Goal: Task Accomplishment & Management: Manage account settings

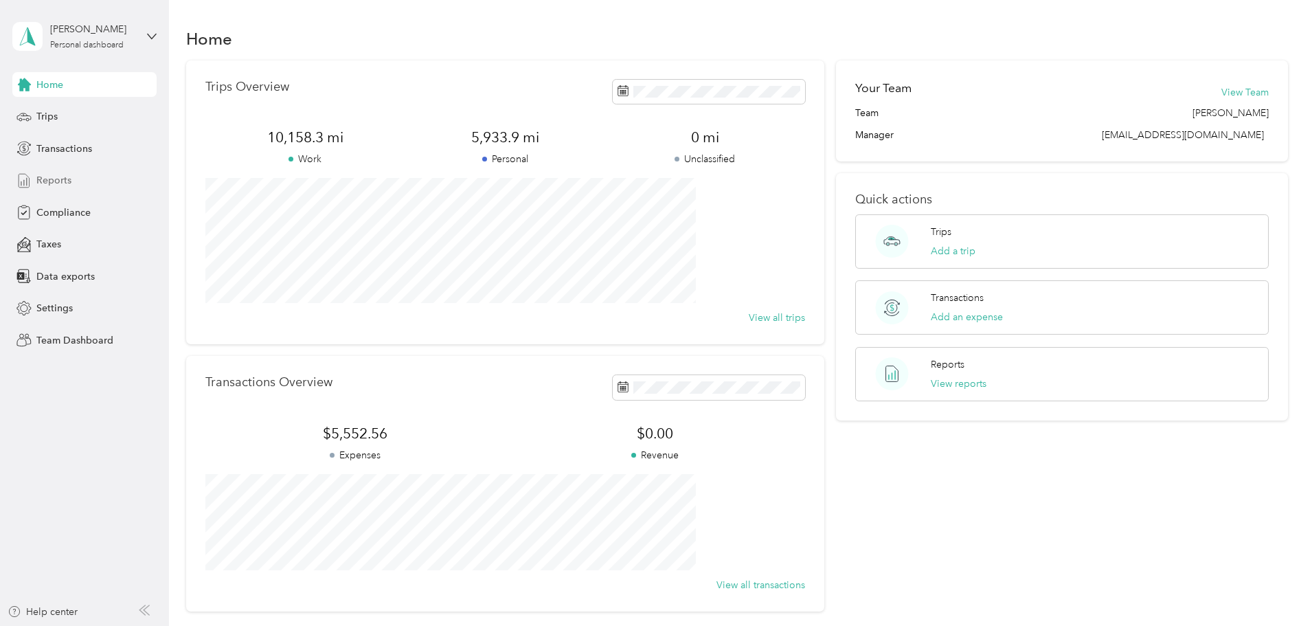
click at [52, 179] on span "Reports" at bounding box center [53, 180] width 35 height 14
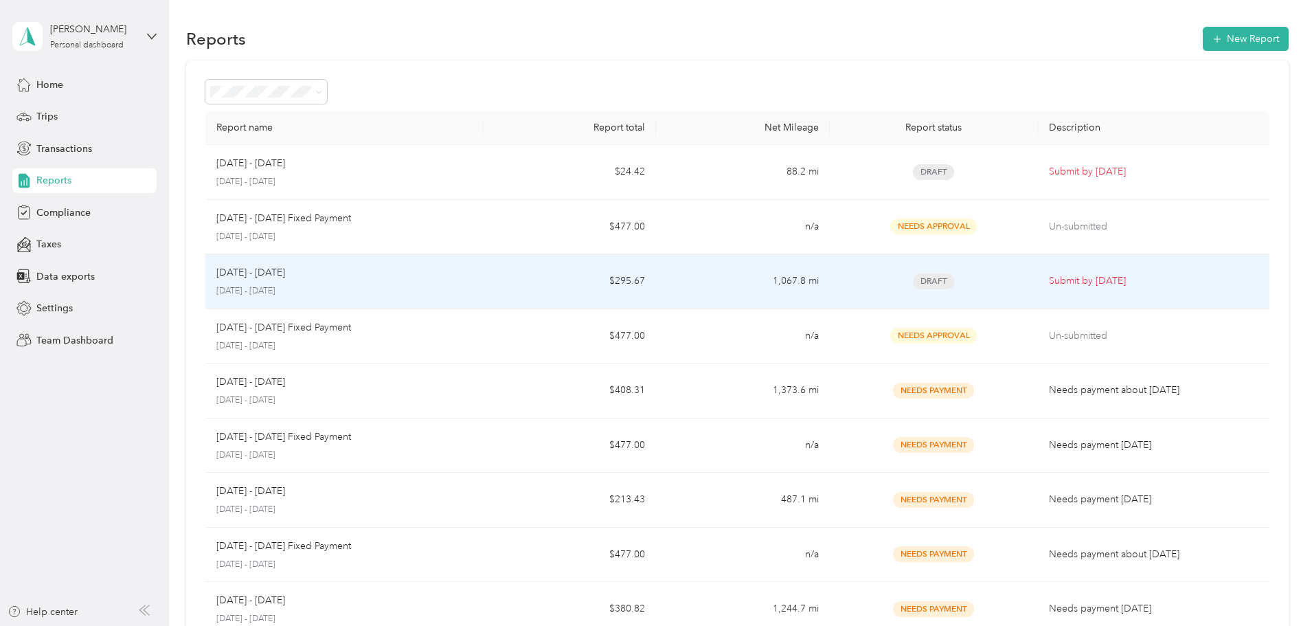
click at [442, 280] on div "[DATE] - [DATE] [DATE] - [DATE]" at bounding box center [344, 281] width 256 height 32
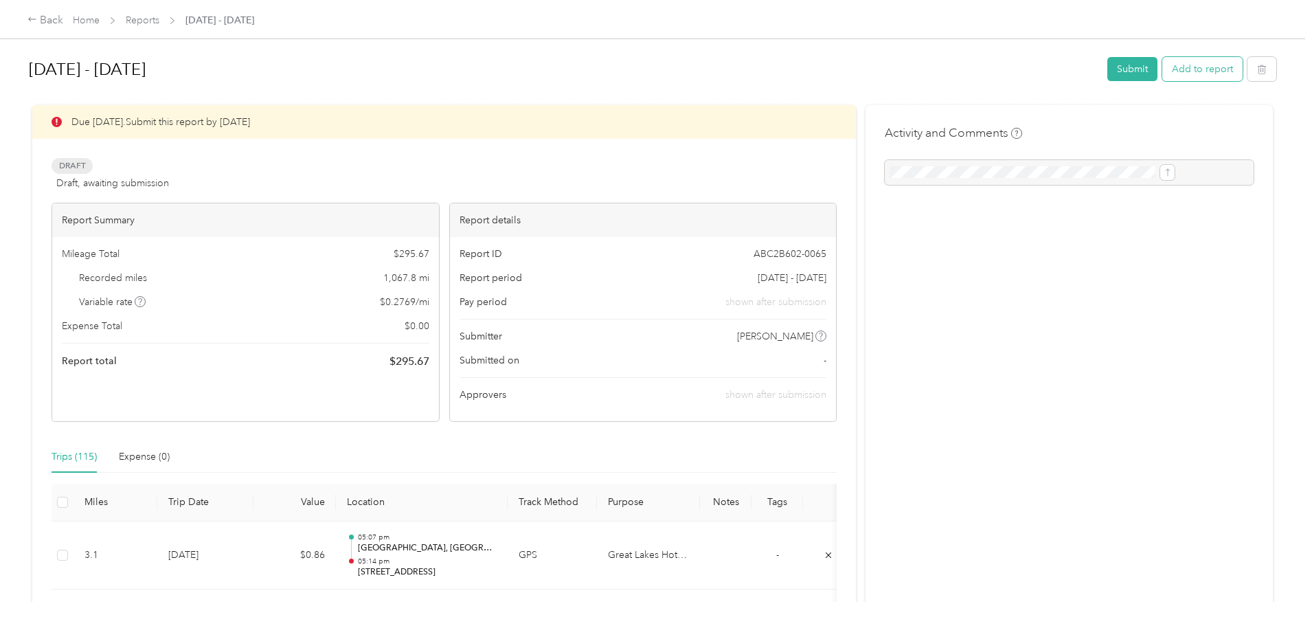
click at [1162, 74] on button "Add to report" at bounding box center [1202, 69] width 80 height 24
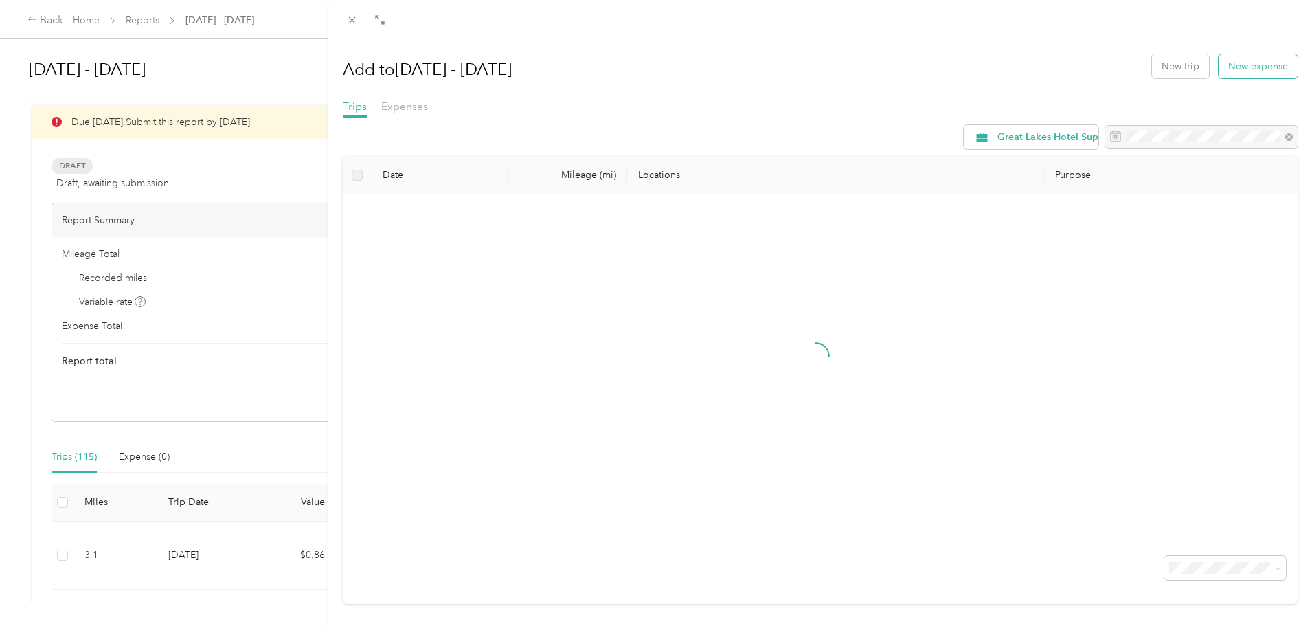
click at [1252, 68] on button "New expense" at bounding box center [1258, 66] width 79 height 24
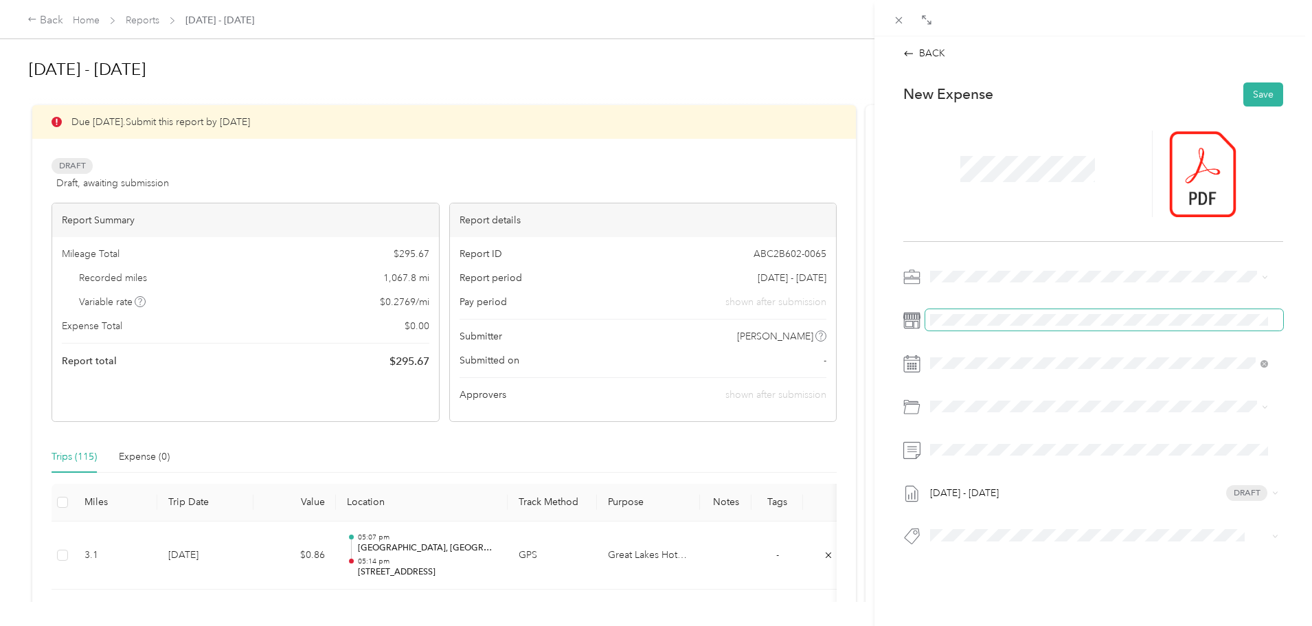
click at [951, 326] on span at bounding box center [1104, 320] width 358 height 22
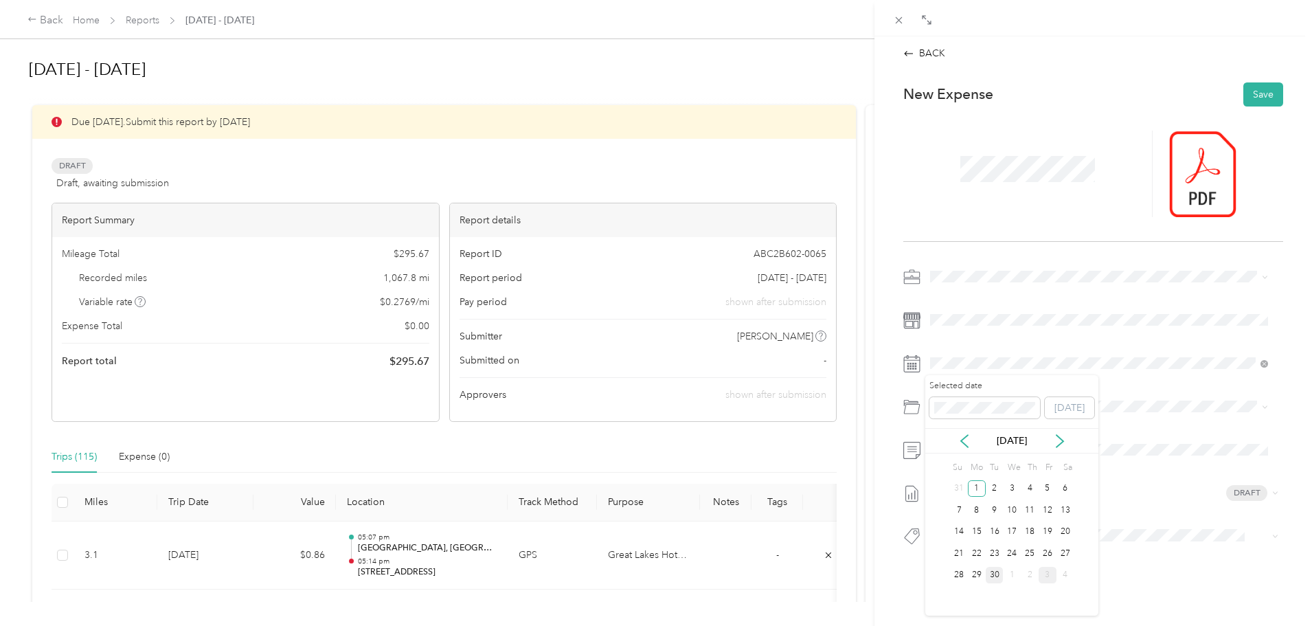
click at [992, 574] on div "30" at bounding box center [995, 575] width 18 height 17
click at [1258, 89] on button "Save" at bounding box center [1263, 94] width 40 height 24
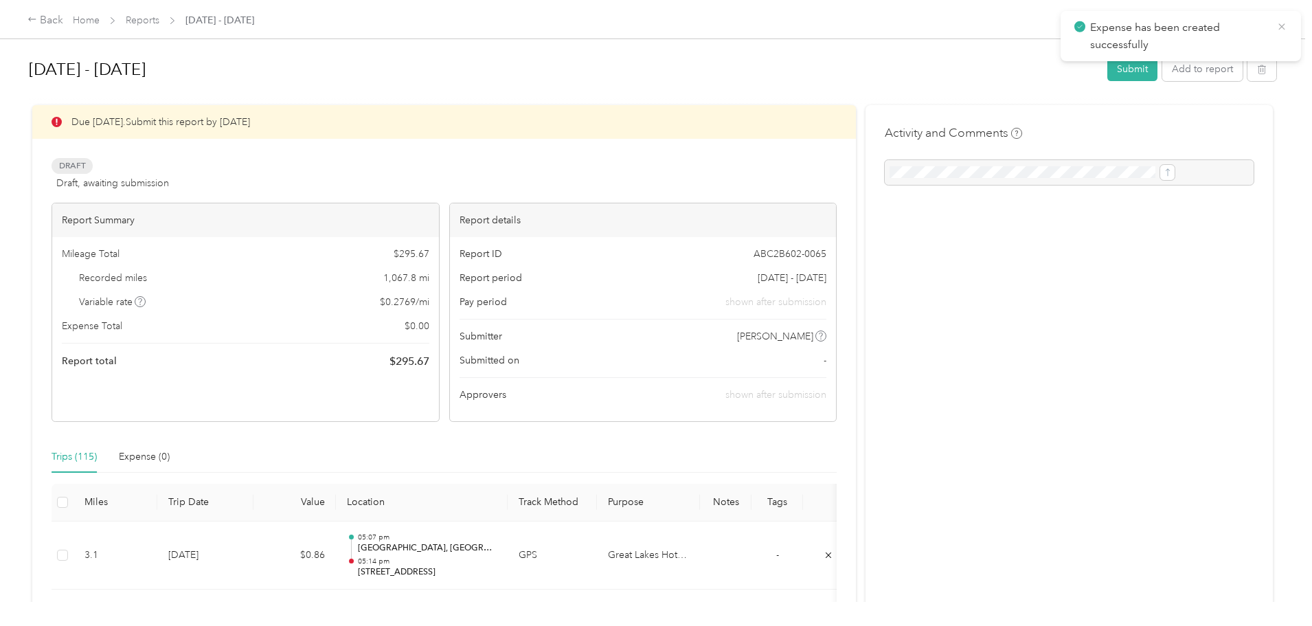
click at [1283, 25] on icon at bounding box center [1282, 26] width 6 height 6
click at [1162, 65] on button "Add to report" at bounding box center [1202, 69] width 80 height 24
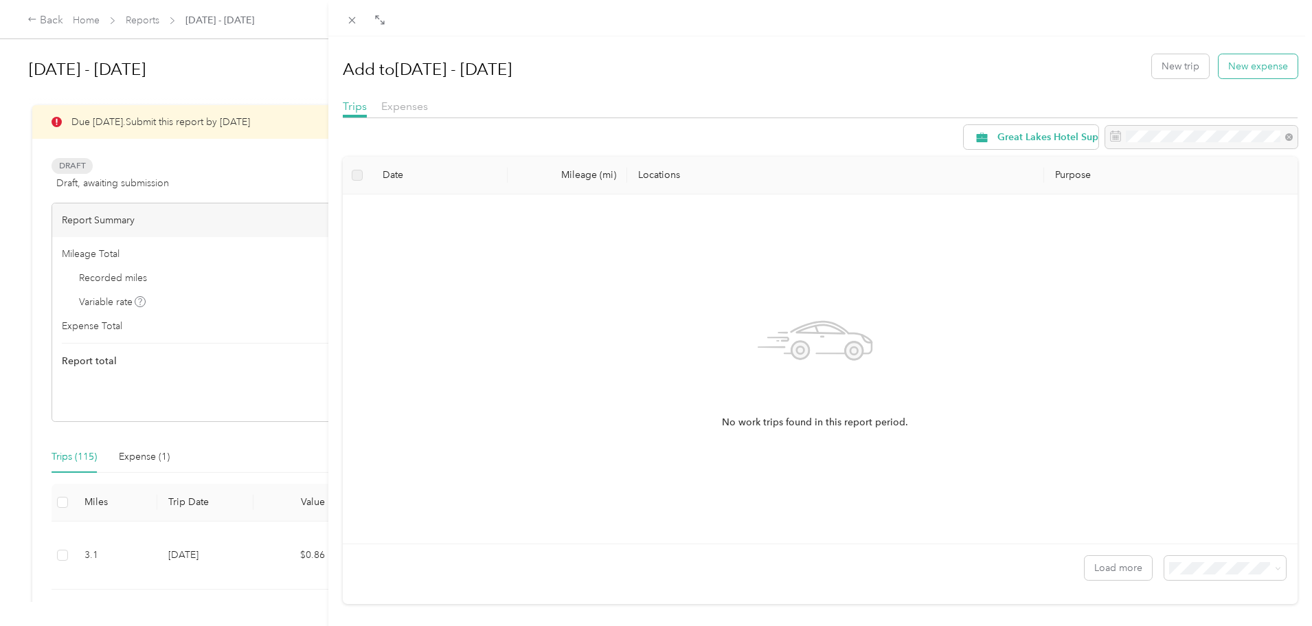
click at [1250, 67] on button "New expense" at bounding box center [1258, 66] width 79 height 24
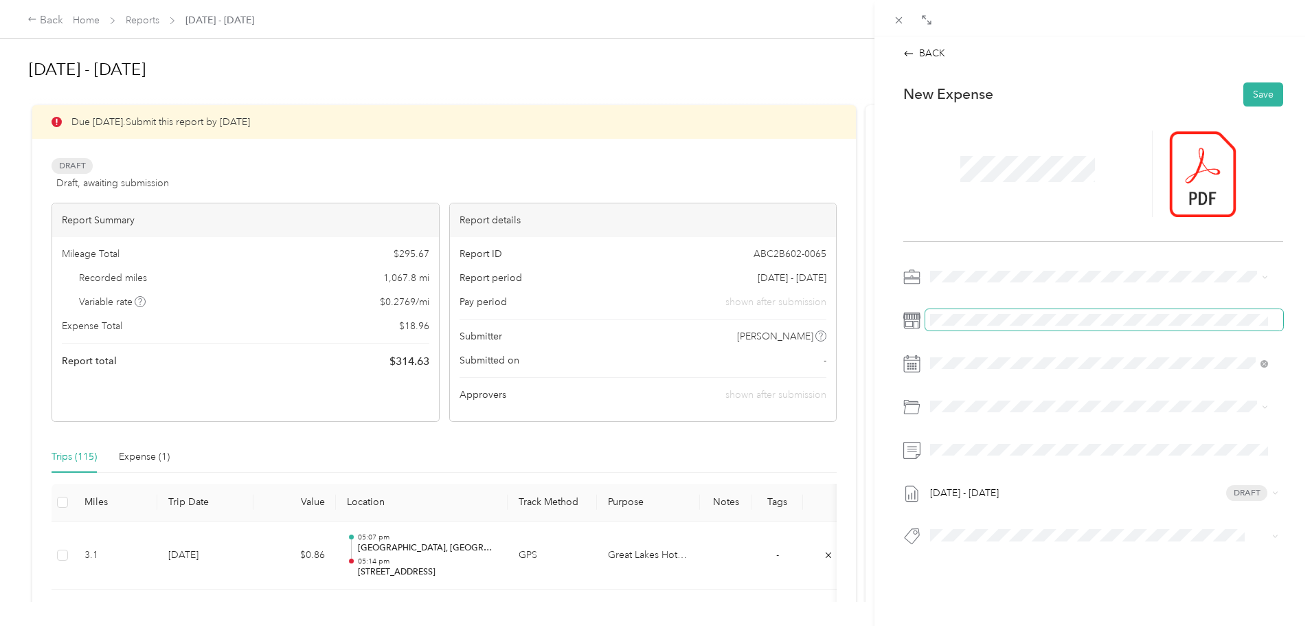
click at [966, 329] on span at bounding box center [1104, 320] width 358 height 22
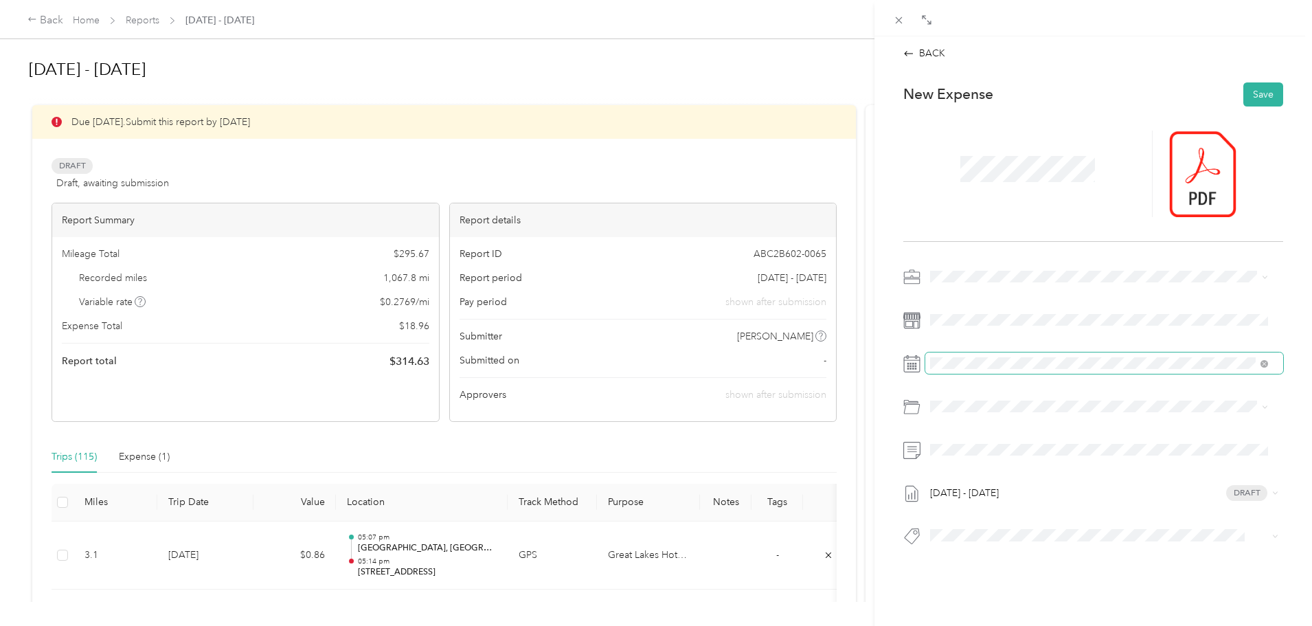
click at [972, 369] on span at bounding box center [1104, 363] width 358 height 22
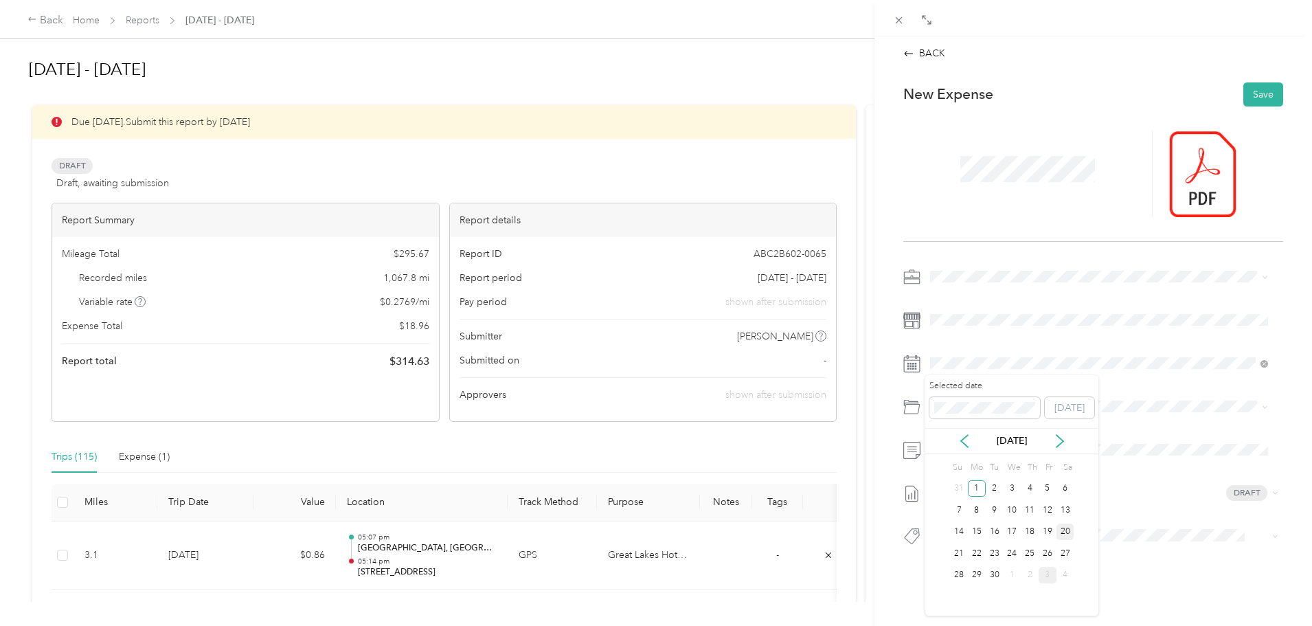
click at [1065, 531] on div "20" at bounding box center [1066, 532] width 18 height 17
click at [1255, 97] on button "Save" at bounding box center [1263, 94] width 40 height 24
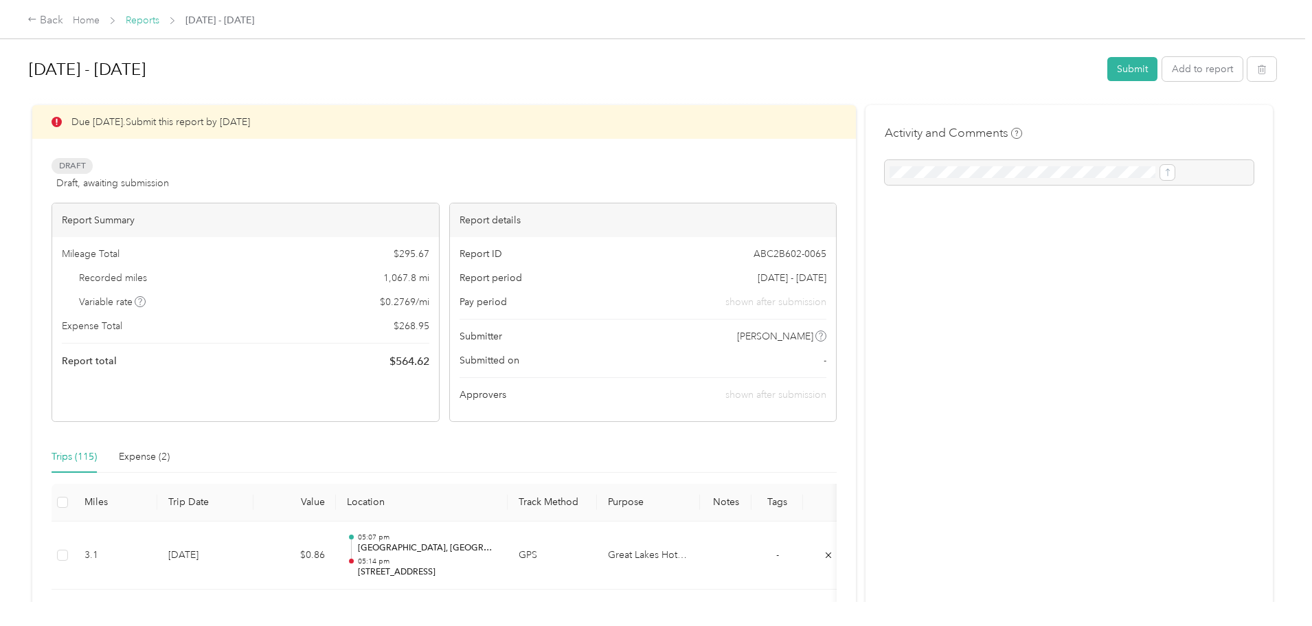
click at [159, 16] on link "Reports" at bounding box center [143, 20] width 34 height 12
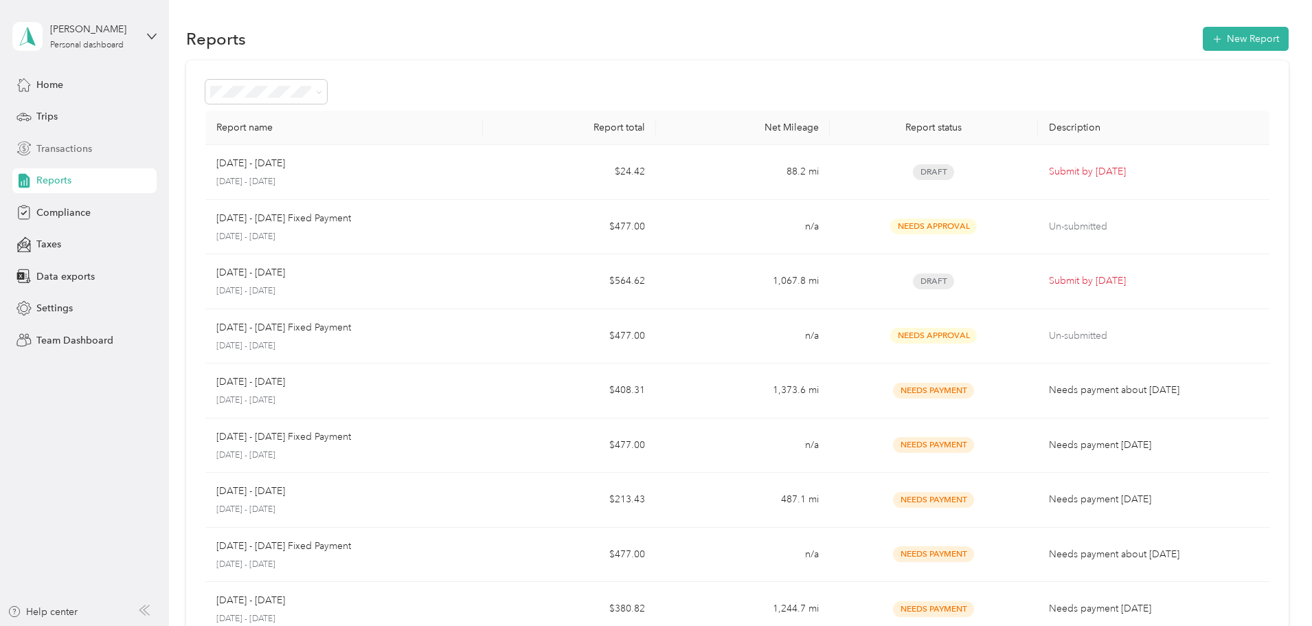
click at [59, 148] on span "Transactions" at bounding box center [64, 149] width 56 height 14
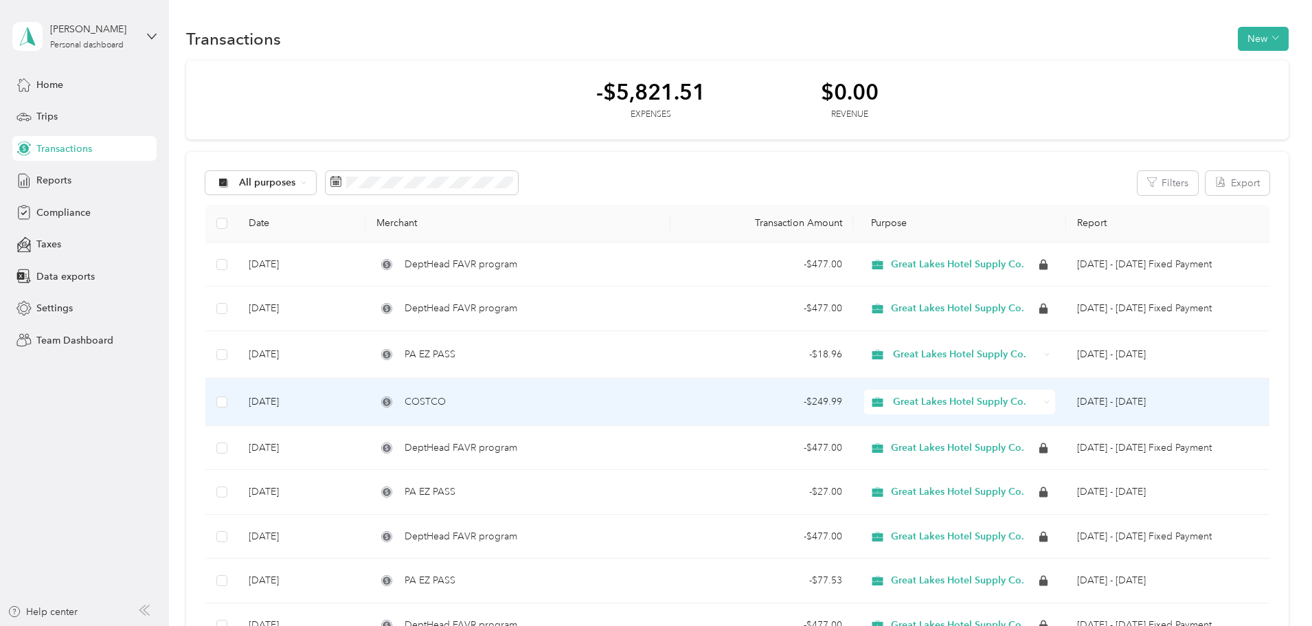
click at [446, 409] on span "COSTCO" at bounding box center [425, 401] width 41 height 15
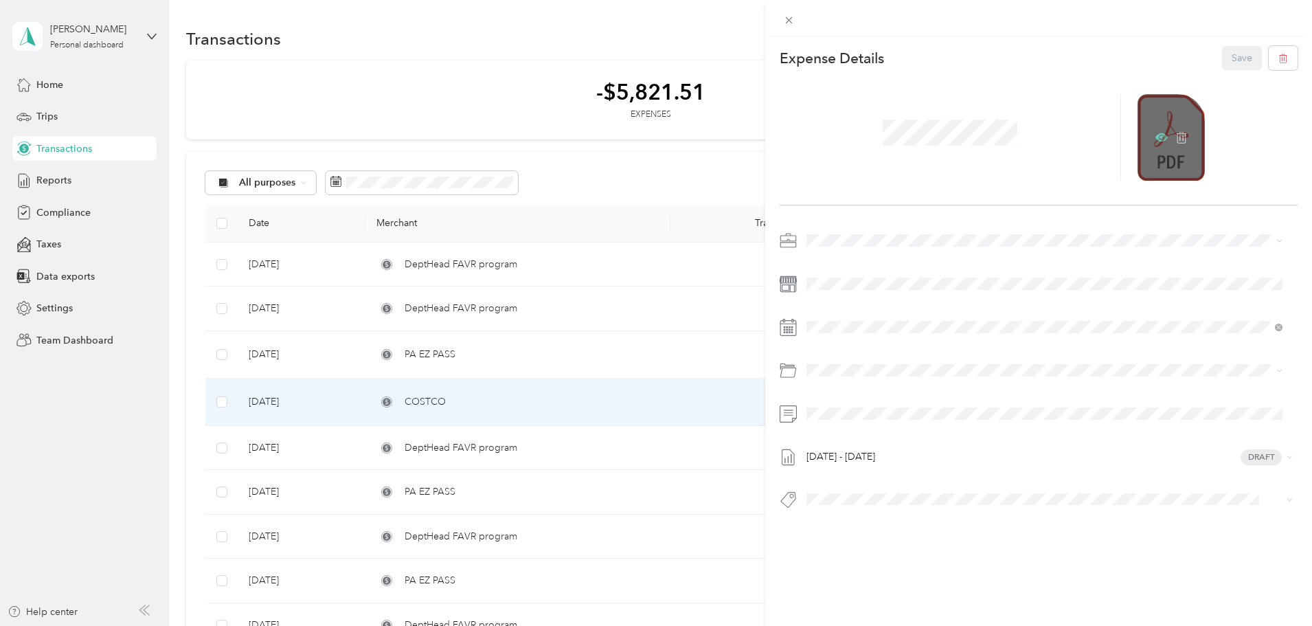
click at [1156, 135] on icon at bounding box center [1162, 137] width 12 height 8
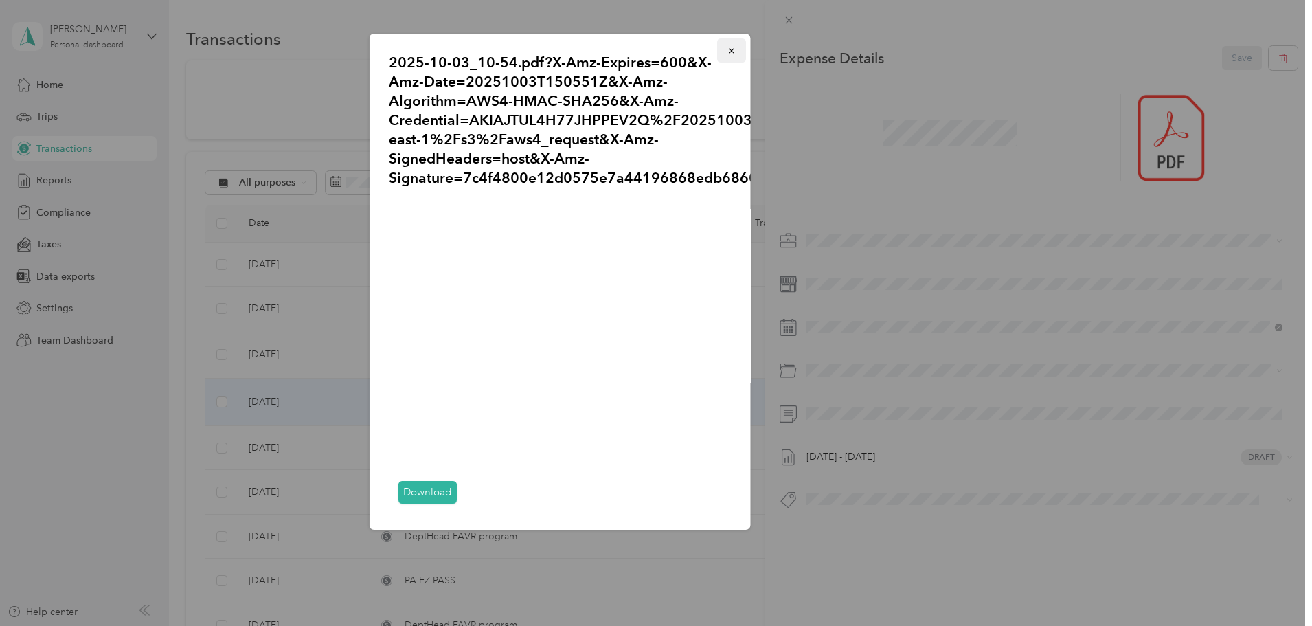
click at [727, 47] on icon "button" at bounding box center [732, 51] width 10 height 10
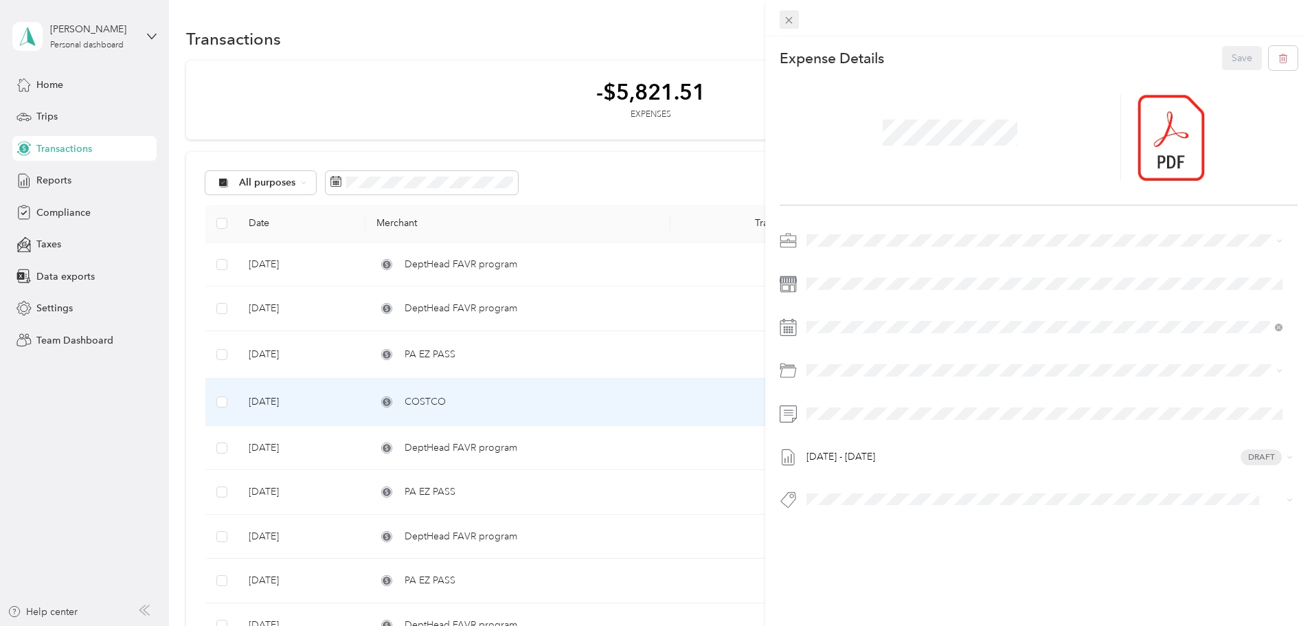
click at [789, 19] on icon at bounding box center [789, 20] width 7 height 7
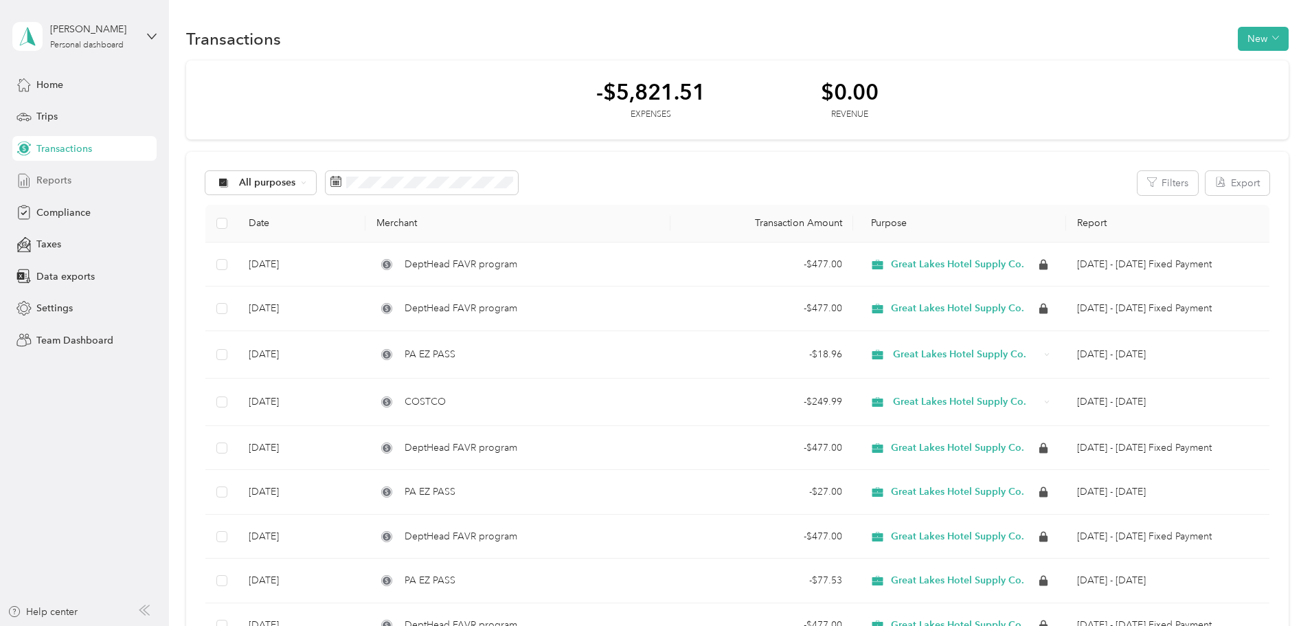
click at [56, 182] on span "Reports" at bounding box center [53, 180] width 35 height 14
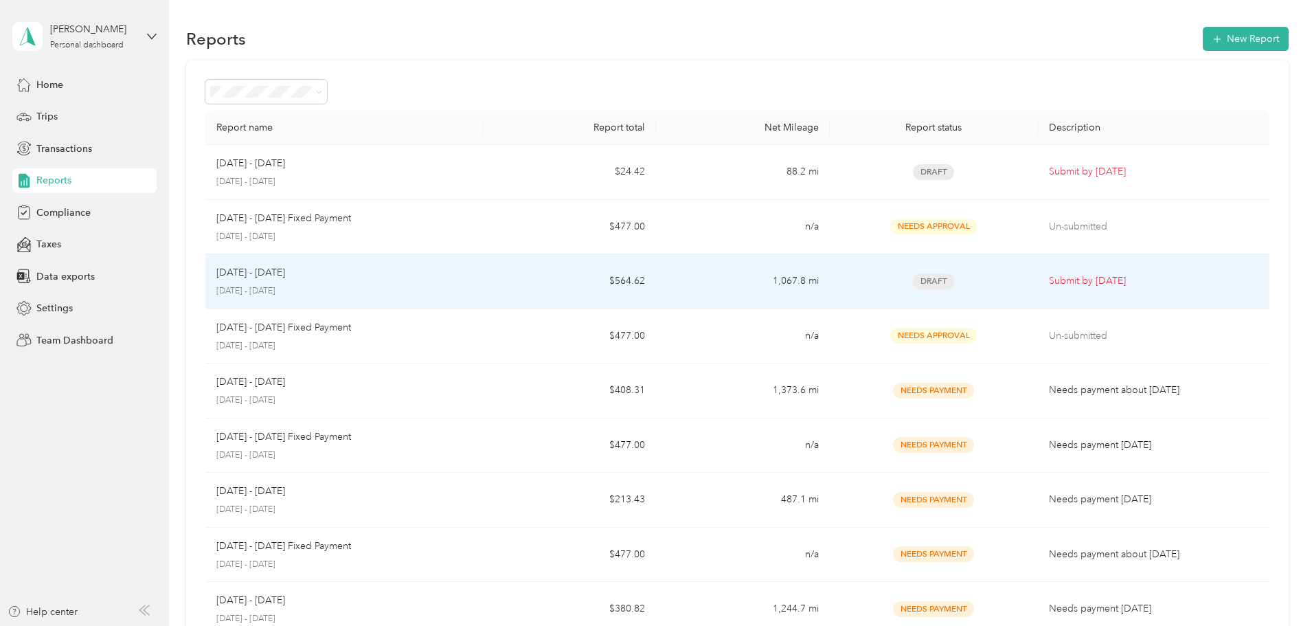
click at [422, 286] on p "[DATE] - [DATE]" at bounding box center [344, 291] width 256 height 12
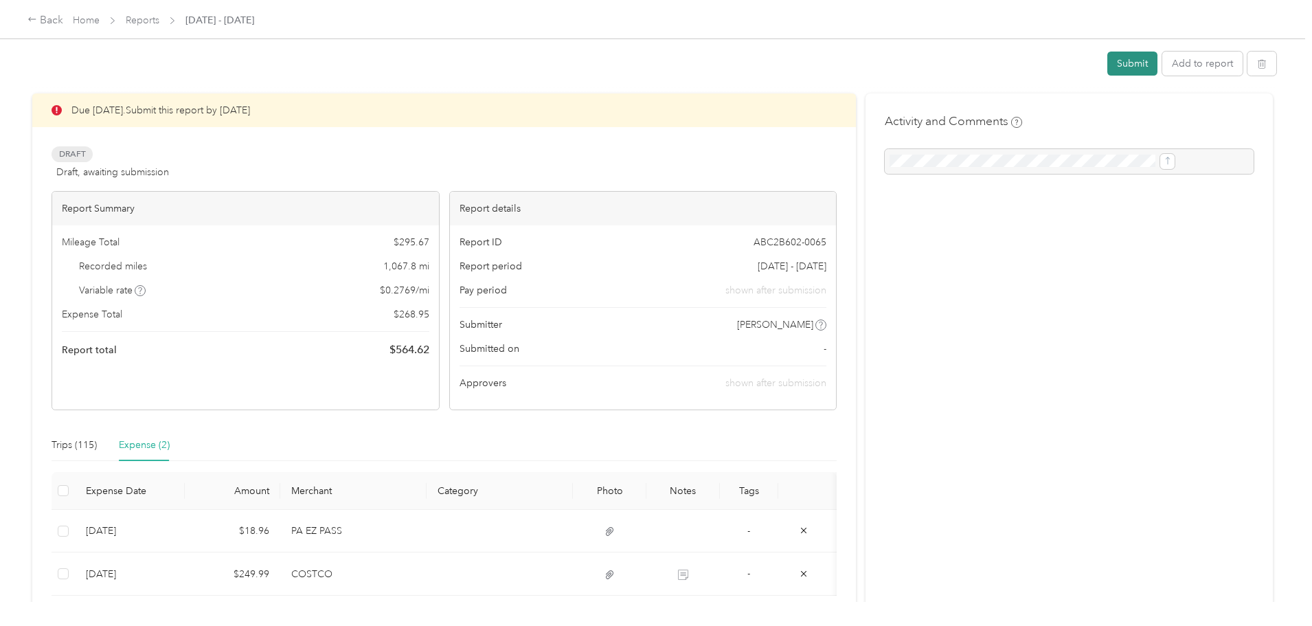
click at [1107, 61] on button "Submit" at bounding box center [1132, 64] width 50 height 24
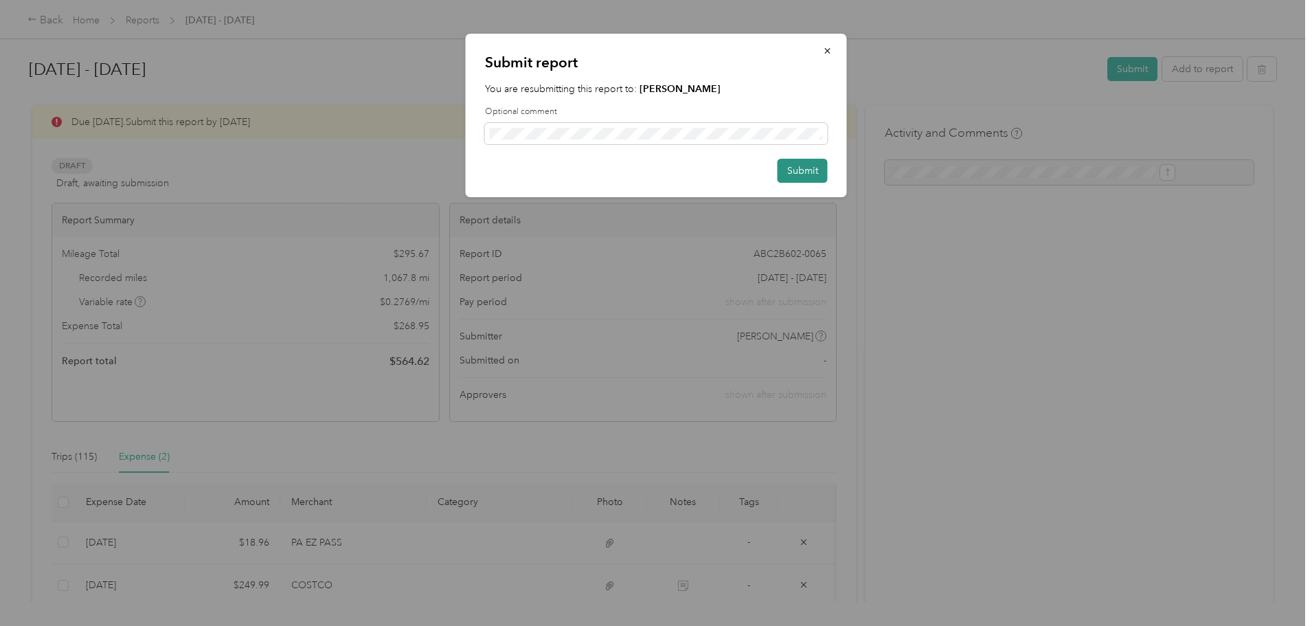
click at [803, 170] on button "Submit" at bounding box center [803, 171] width 50 height 24
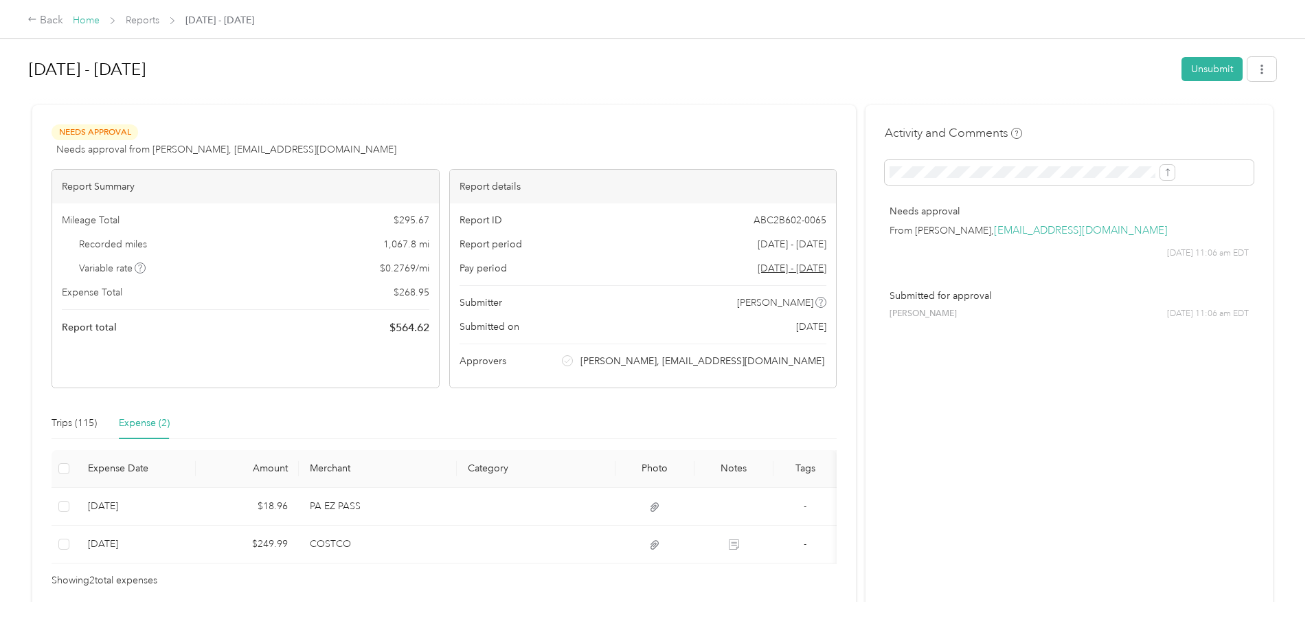
click at [100, 20] on link "Home" at bounding box center [86, 20] width 27 height 12
